Goal: Information Seeking & Learning: Learn about a topic

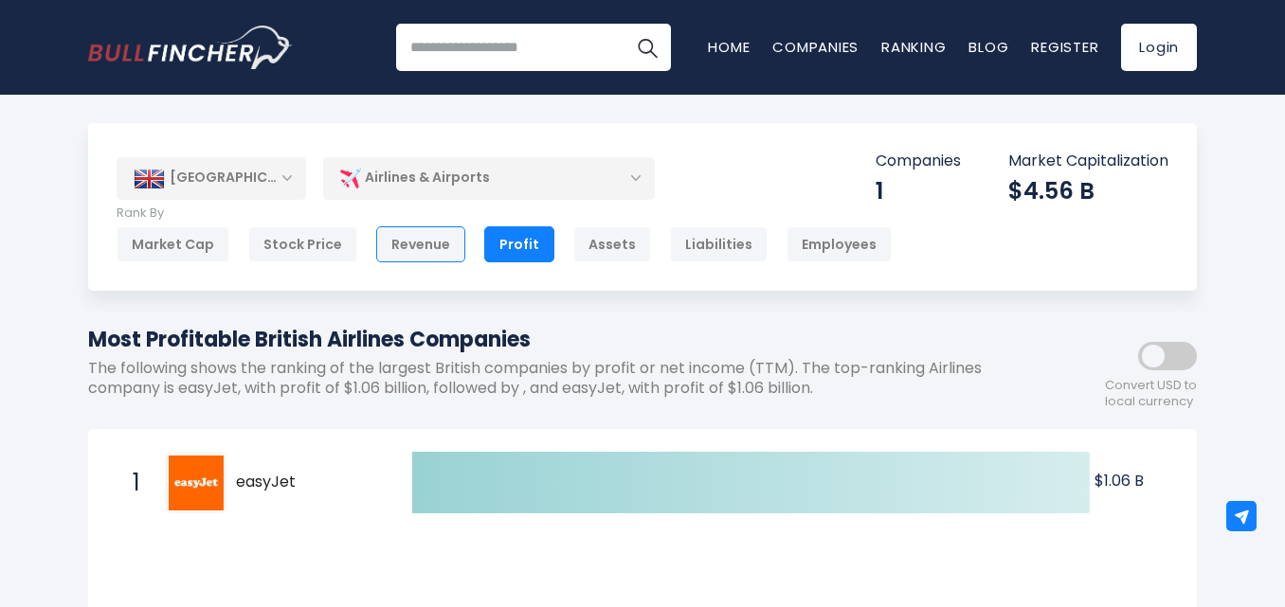
click at [399, 245] on div "Revenue" at bounding box center [420, 244] width 89 height 36
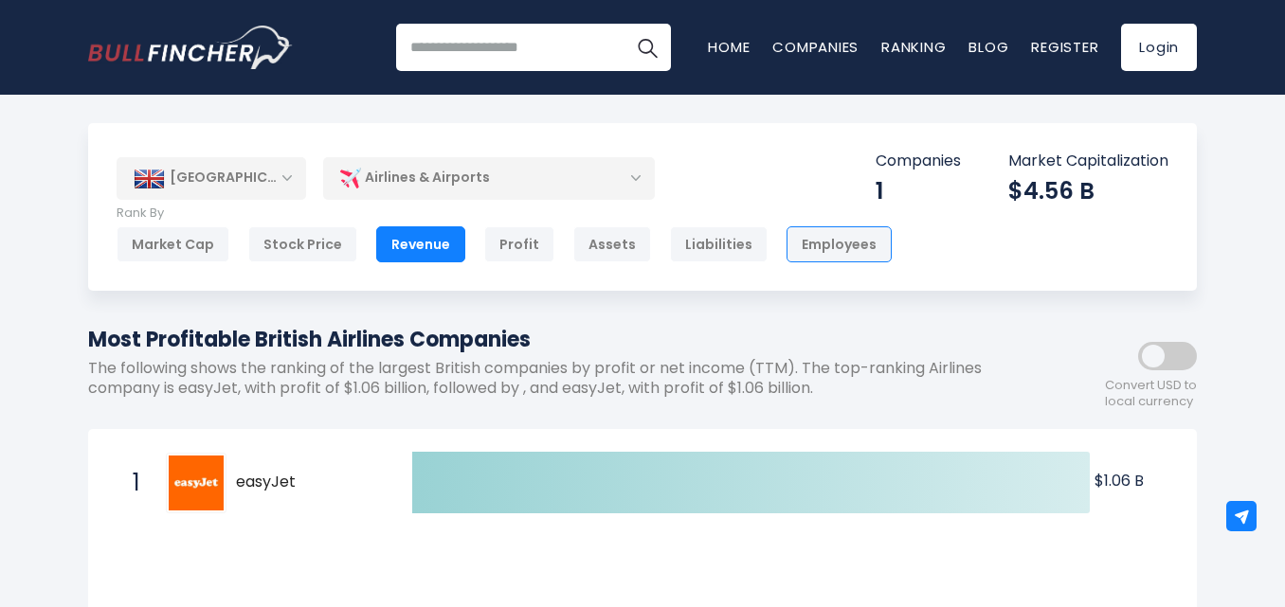
click at [811, 257] on div "Employees" at bounding box center [838, 244] width 105 height 36
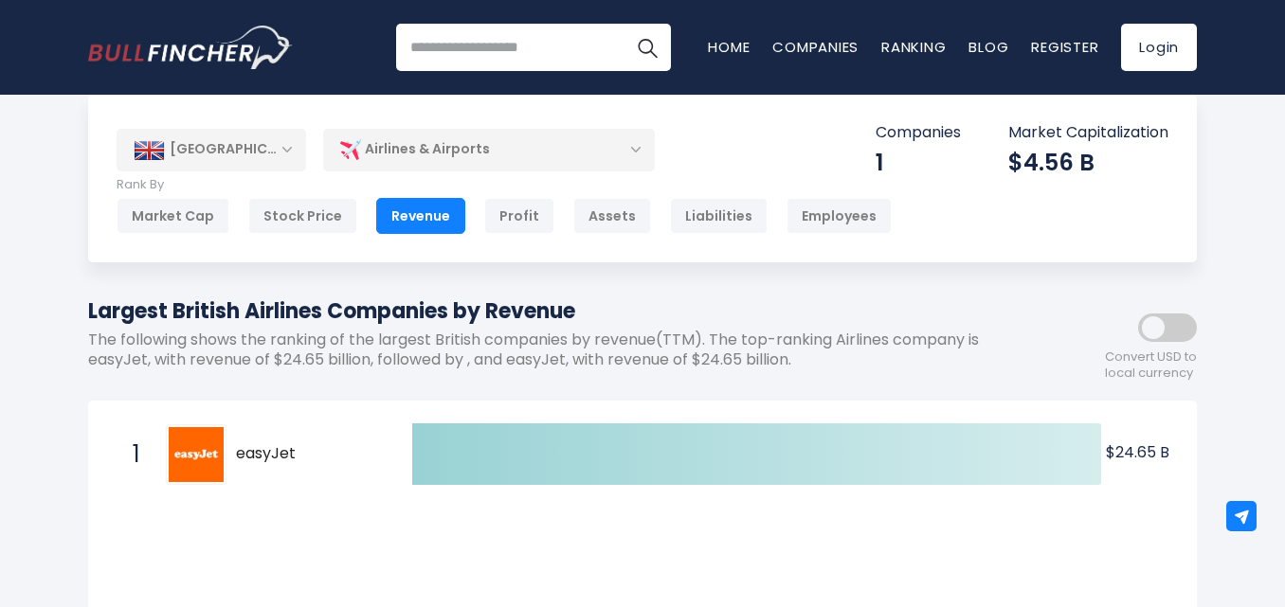
scroll to position [29, 0]
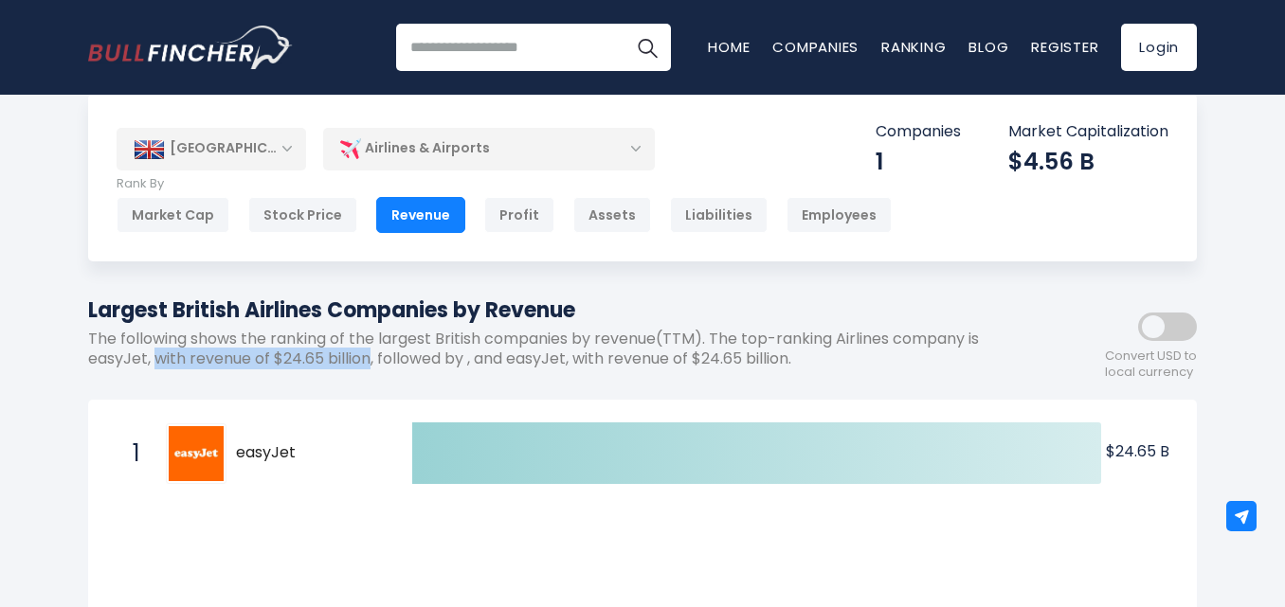
drag, startPoint x: 154, startPoint y: 358, endPoint x: 371, endPoint y: 371, distance: 218.3
click at [371, 371] on div "Largest British Airlines Companies by Revenue The following shows the ranking o…" at bounding box center [557, 340] width 938 height 90
copy p "with revenue of $24.65 billion"
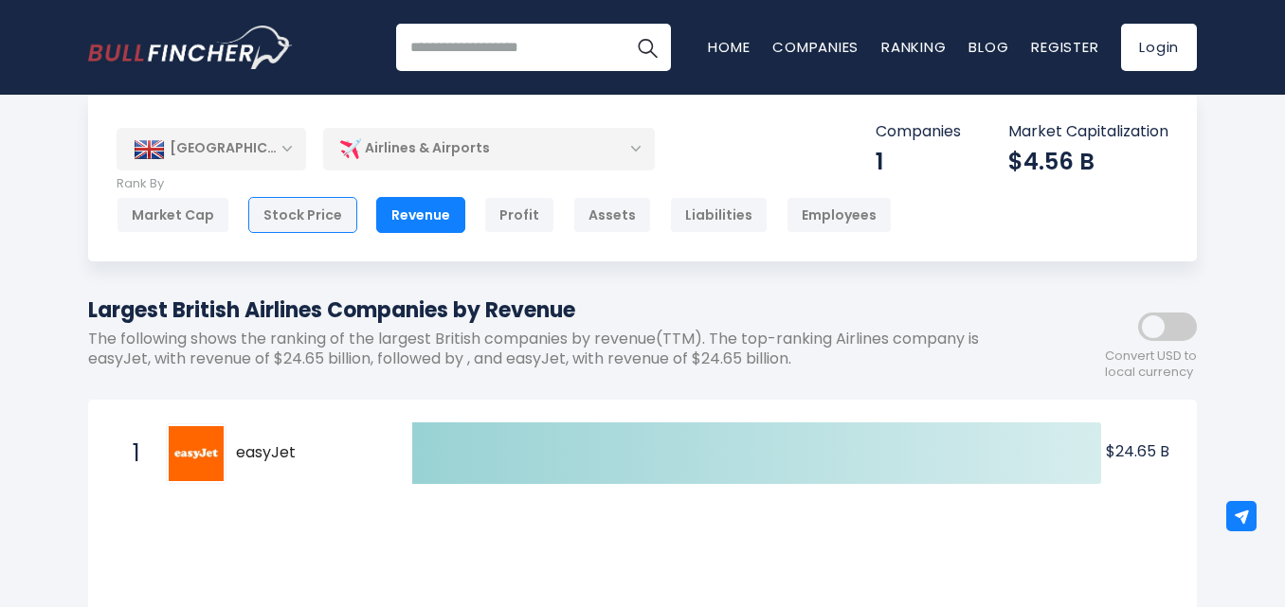
click at [308, 209] on div "Stock Price" at bounding box center [302, 215] width 109 height 36
